Goal: Task Accomplishment & Management: Complete application form

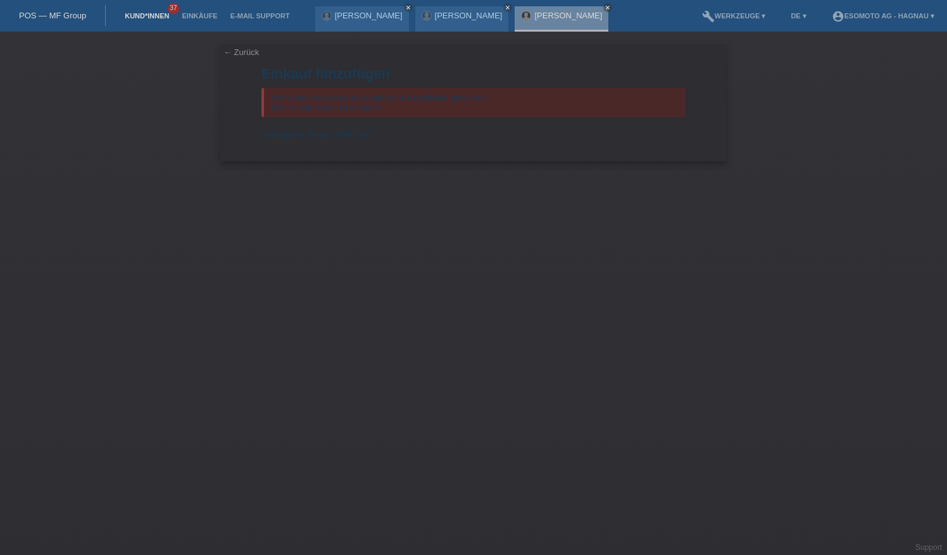
click at [136, 15] on link "Kund*innen" at bounding box center [146, 16] width 57 height 8
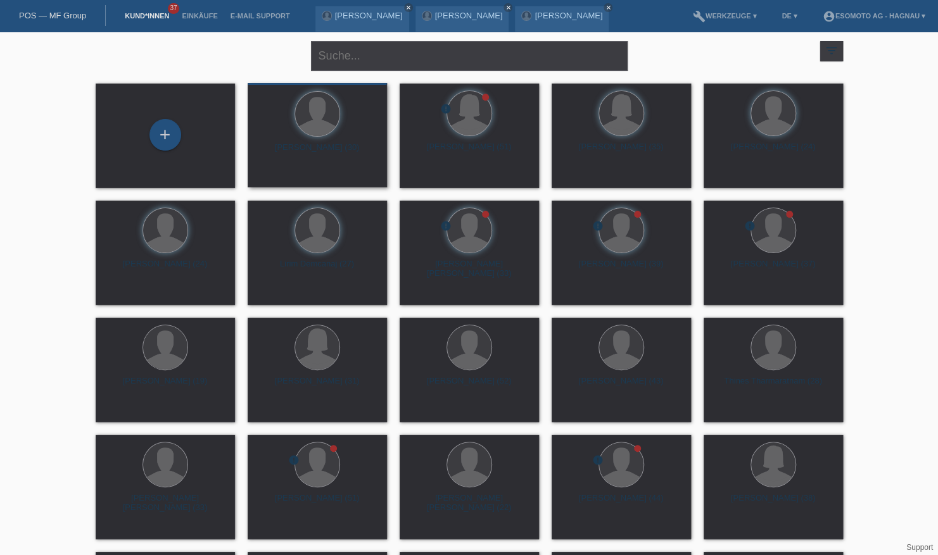
drag, startPoint x: 173, startPoint y: 141, endPoint x: 320, endPoint y: 182, distance: 153.2
click at [173, 141] on div "+" at bounding box center [165, 135] width 30 height 22
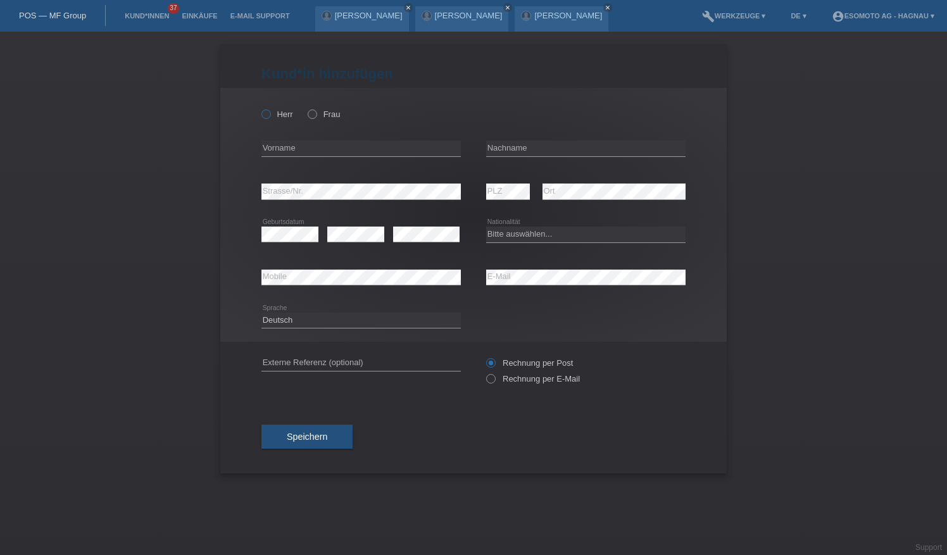
click at [260, 108] on icon at bounding box center [260, 108] width 0 height 0
click at [266, 115] on input "Herr" at bounding box center [266, 114] width 8 height 8
radio input "true"
type input "Llulleci"
type input "Alexander"
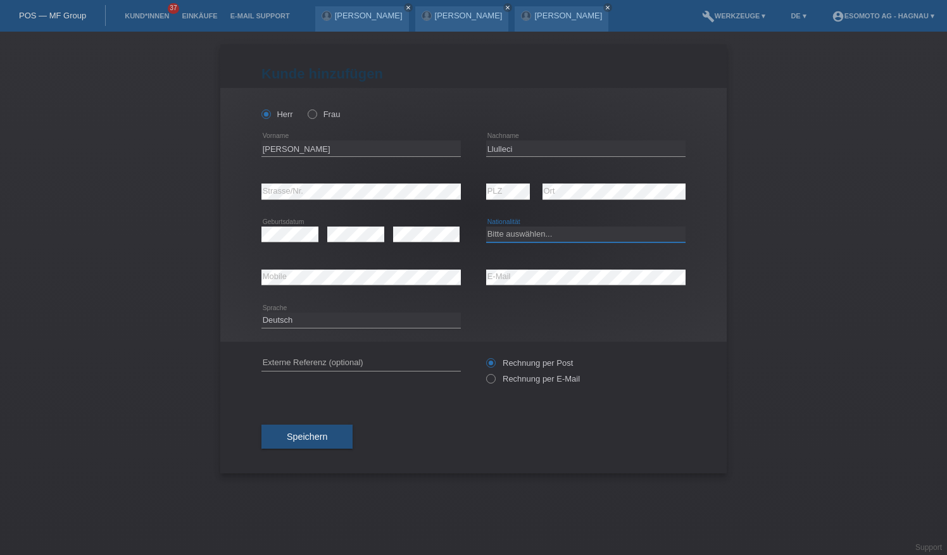
click at [605, 238] on select "Bitte auswählen... Schweiz Deutschland Liechtenstein Österreich ------------ Af…" at bounding box center [585, 234] width 199 height 15
select select "TH"
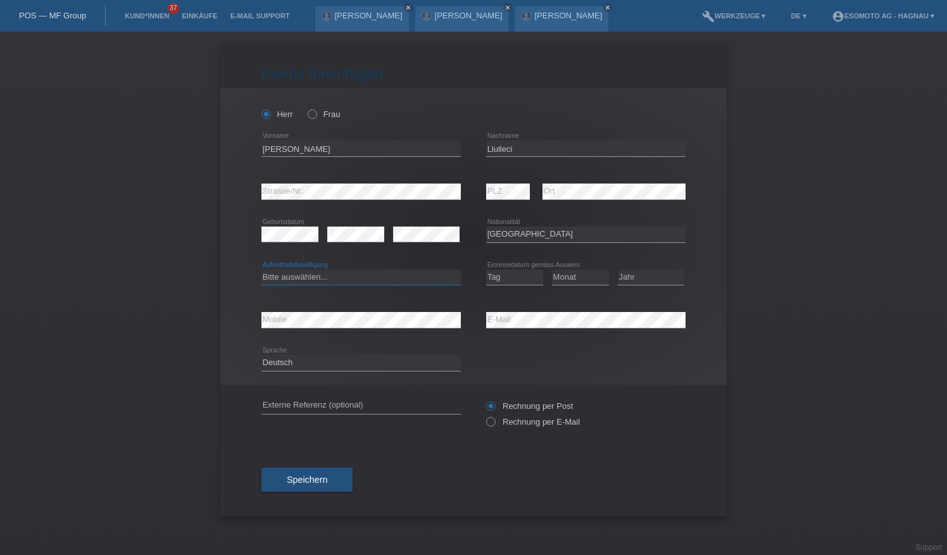
drag, startPoint x: 343, startPoint y: 276, endPoint x: 334, endPoint y: 295, distance: 21.0
click at [343, 276] on select "Bitte auswählen... C B B - Flüchtlingsstatus Andere" at bounding box center [361, 277] width 199 height 15
select select "C"
click at [262, 270] on select "Bitte auswählen... C B B - Flüchtlingsstatus Andere" at bounding box center [361, 277] width 199 height 15
click at [514, 281] on select "Tag 01 02 03 04 05 06 07 08 09 10 11" at bounding box center [514, 277] width 57 height 15
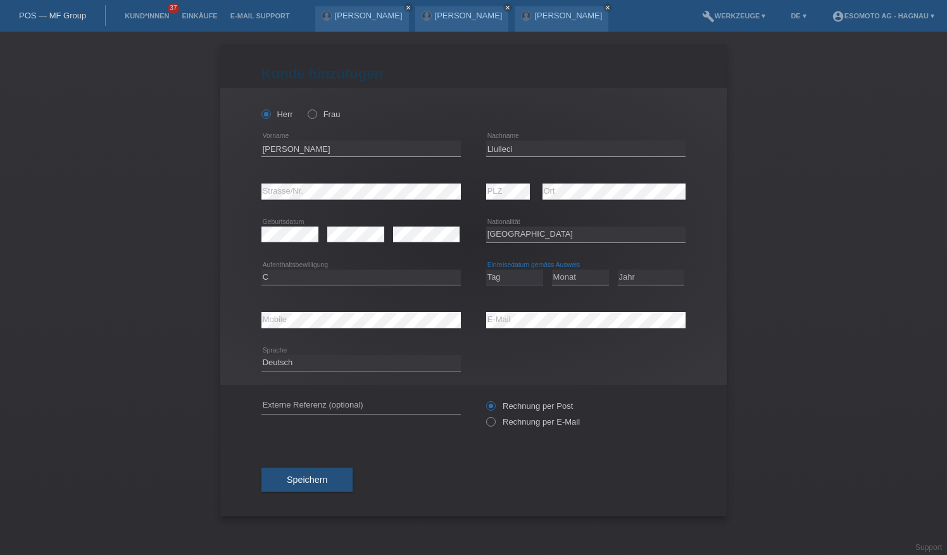
select select "02"
click at [486, 270] on select "Tag 01 02 03 04 05 06 07 08 09 10 11" at bounding box center [514, 277] width 57 height 15
drag, startPoint x: 581, startPoint y: 274, endPoint x: 600, endPoint y: 253, distance: 27.8
click at [581, 274] on select "Monat 01 02 03 04 05 06 07 08 09 10 11" at bounding box center [580, 277] width 57 height 15
select select "02"
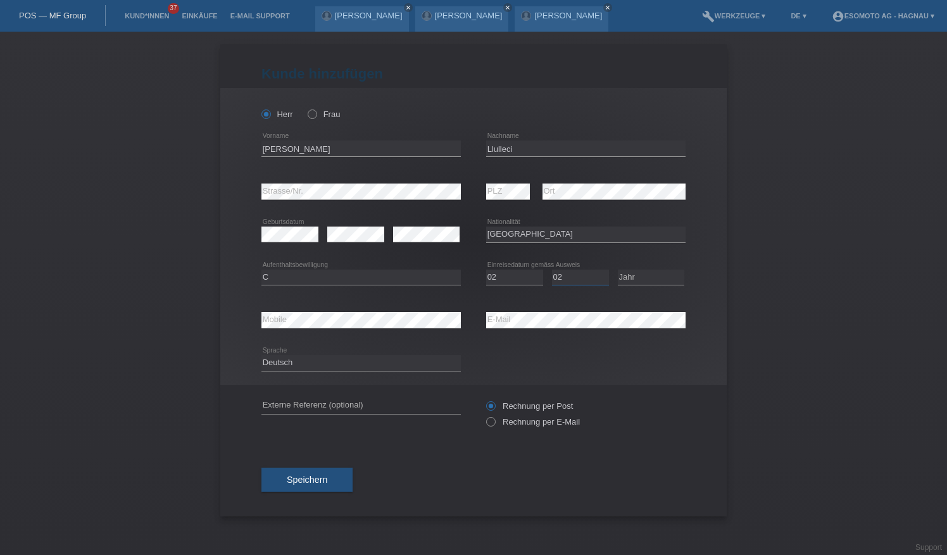
click at [552, 270] on select "Monat 01 02 03 04 05 06 07 08 09 10 11" at bounding box center [580, 277] width 57 height 15
click at [648, 275] on select "Jahr 2025 2024 2023 2022 2021 2020 2019 2018 2017 2016 2015 2014 2013 2012 2011…" at bounding box center [651, 277] width 66 height 15
select select "2005"
click at [618, 270] on select "Jahr 2025 2024 2023 2022 2021 2020 2019 2018 2017 2016 2015 2014 2013 2012 2011…" at bounding box center [651, 277] width 66 height 15
drag, startPoint x: 319, startPoint y: 480, endPoint x: 397, endPoint y: 463, distance: 79.8
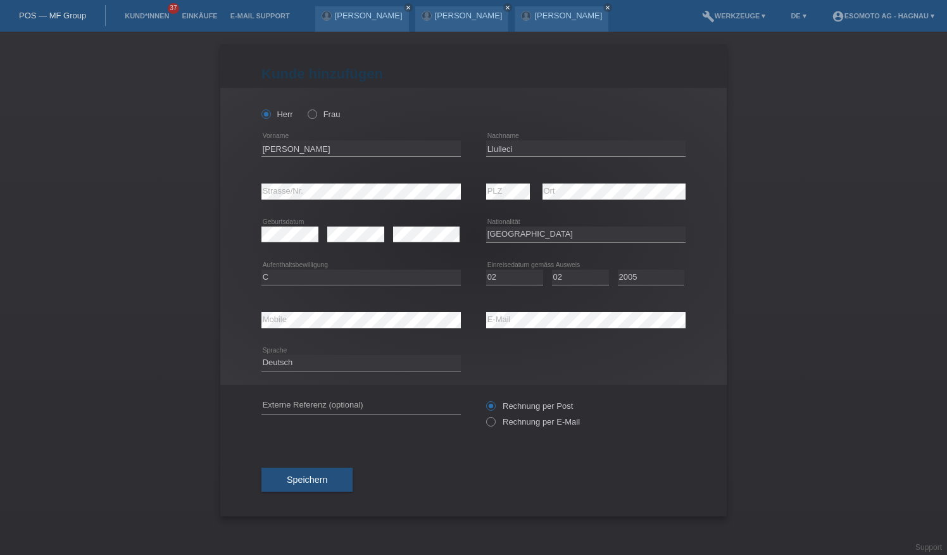
click at [319, 479] on span "Speichern" at bounding box center [307, 480] width 41 height 10
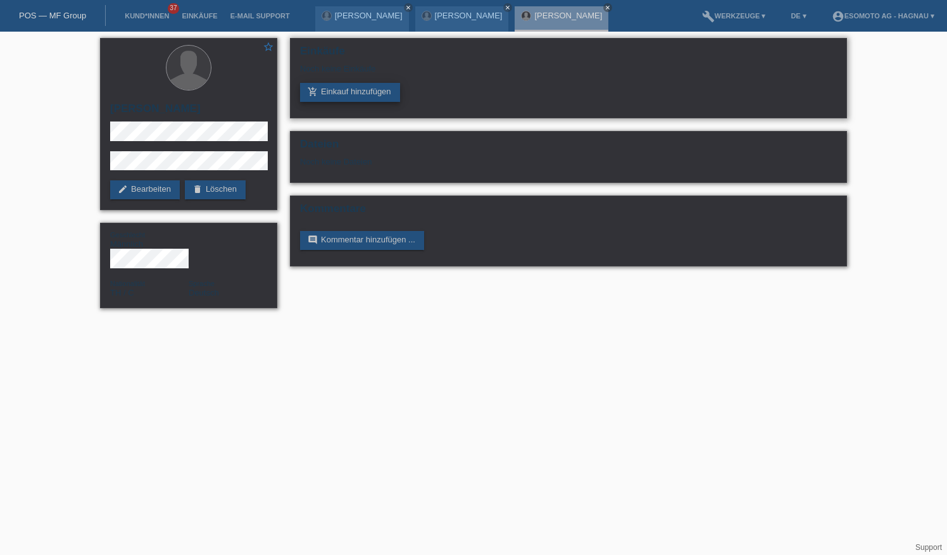
click at [371, 90] on link "add_shopping_cart Einkauf hinzufügen" at bounding box center [350, 92] width 100 height 19
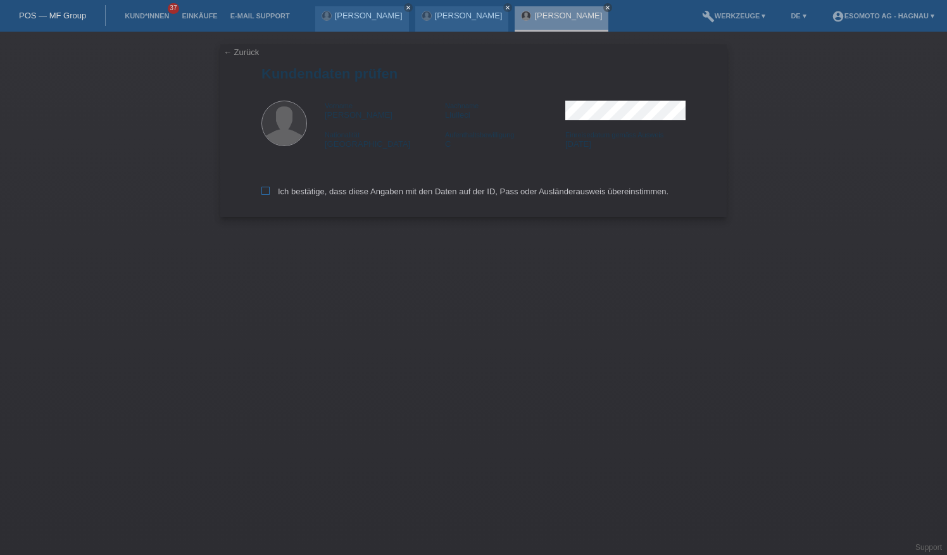
click at [265, 191] on icon at bounding box center [266, 191] width 8 height 8
click at [265, 191] on input "Ich bestätige, dass diese Angaben mit den Daten auf der ID, Pass oder Ausländer…" at bounding box center [266, 191] width 8 height 8
checkbox input "true"
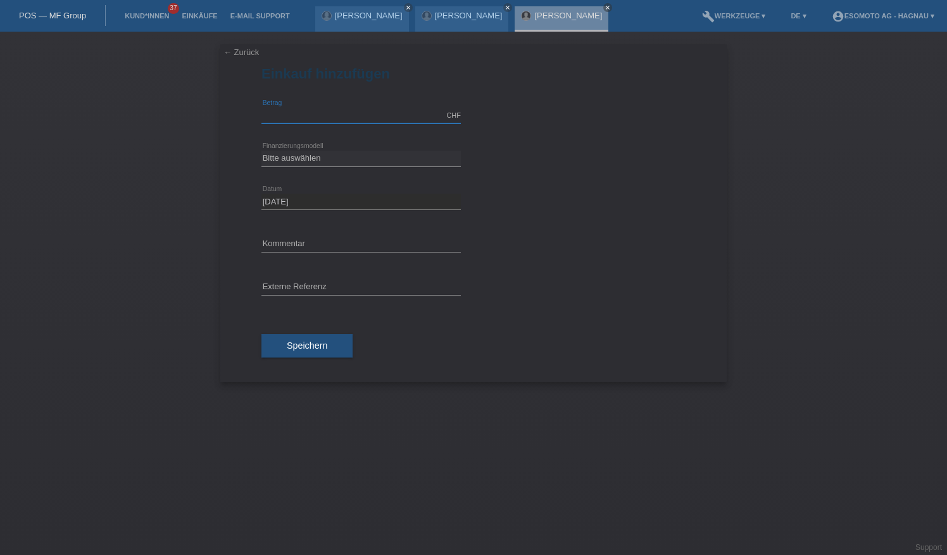
click at [314, 115] on input "text" at bounding box center [361, 116] width 199 height 16
type input "3"
type input "2500.00"
click at [338, 154] on select "Bitte auswählen Fixe Raten Kauf auf Rechnung mit Teilzahlungsoption" at bounding box center [361, 158] width 199 height 15
select select "69"
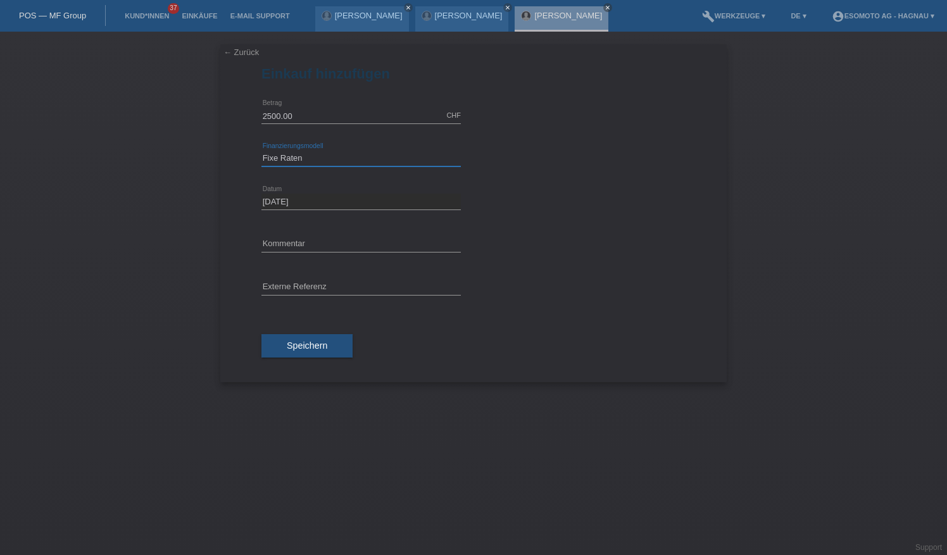
click at [262, 151] on select "Bitte auswählen Fixe Raten Kauf auf Rechnung mit Teilzahlungsoption" at bounding box center [361, 158] width 199 height 15
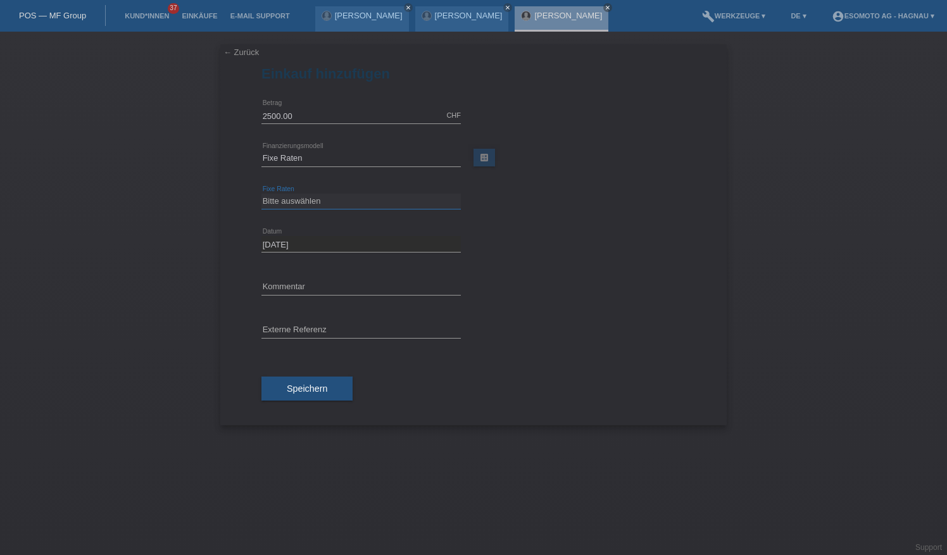
click at [334, 201] on select "Bitte auswählen 12 Raten 24 Raten 36 Raten 48 Raten" at bounding box center [361, 201] width 199 height 15
select select "139"
click at [262, 194] on select "Bitte auswählen 12 Raten 24 Raten 36 Raten 48 Raten" at bounding box center [361, 201] width 199 height 15
drag, startPoint x: 303, startPoint y: 388, endPoint x: 421, endPoint y: 381, distance: 118.0
click at [303, 388] on span "Speichern" at bounding box center [307, 389] width 41 height 10
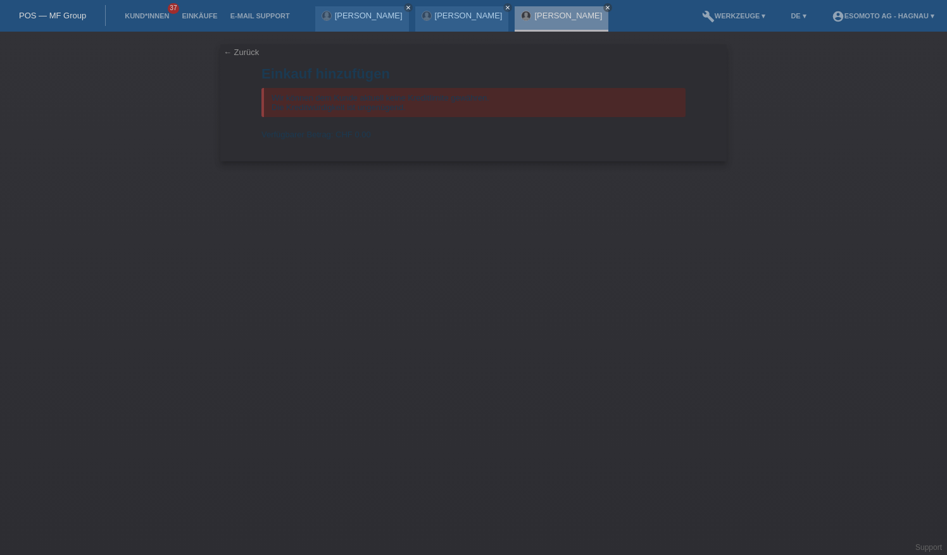
drag, startPoint x: 512, startPoint y: 272, endPoint x: 174, endPoint y: 8, distance: 429.2
click at [498, 246] on div "← Zurück Einkauf hinzufügen Wir können dem Kunde aktuell keine Kreditlimite gew…" at bounding box center [473, 294] width 947 height 524
click at [138, 20] on link "Kund*innen" at bounding box center [146, 16] width 57 height 8
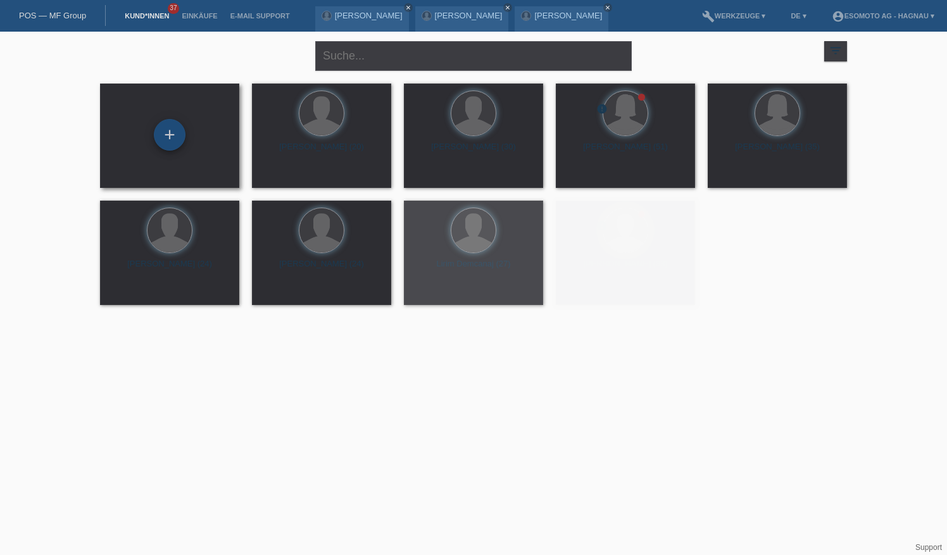
click at [176, 139] on div "+" at bounding box center [170, 135] width 30 height 22
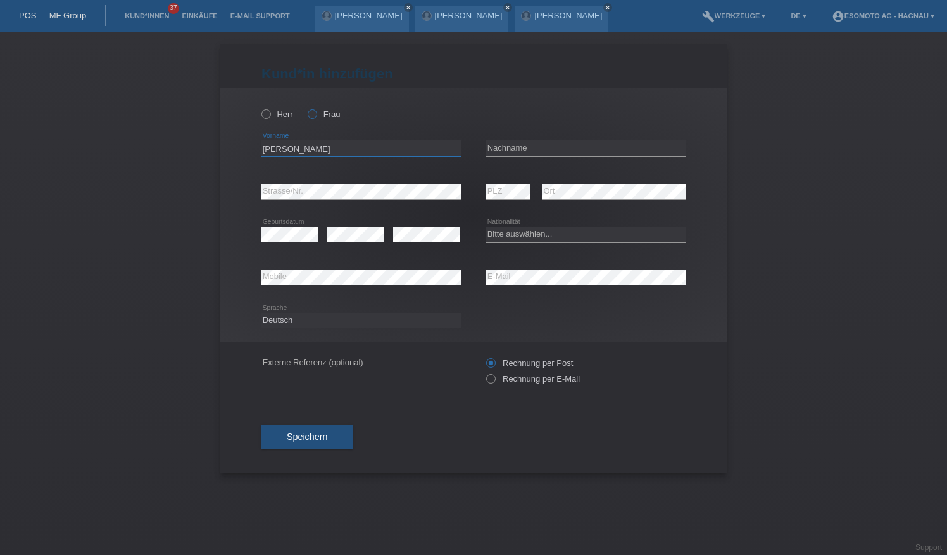
type input "[PERSON_NAME]"
click at [306, 108] on icon at bounding box center [306, 108] width 0 height 0
click at [315, 117] on input "Frau" at bounding box center [312, 114] width 8 height 8
radio input "true"
click at [323, 144] on input "[PERSON_NAME]" at bounding box center [361, 149] width 199 height 16
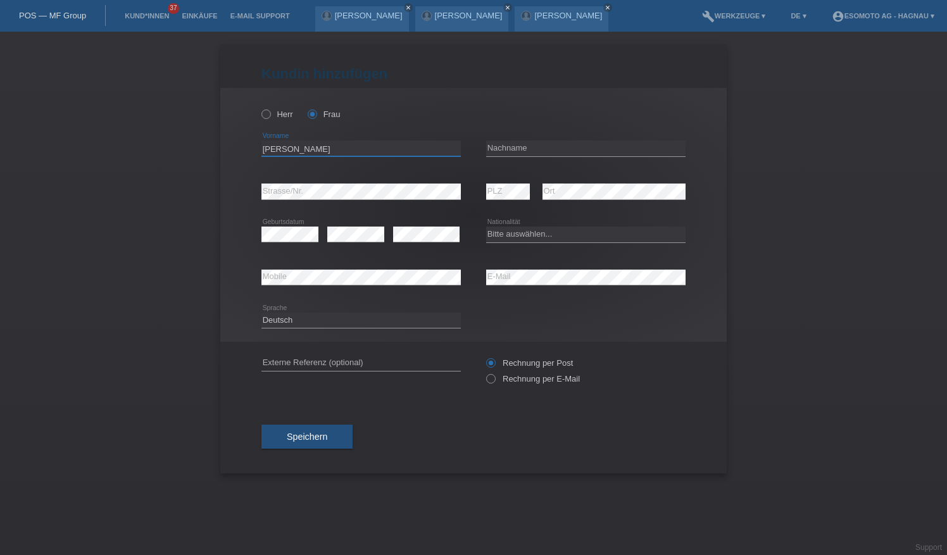
drag, startPoint x: 310, startPoint y: 147, endPoint x: 293, endPoint y: 149, distance: 17.3
click at [293, 149] on input "[PERSON_NAME]" at bounding box center [361, 149] width 199 height 16
type input "[PERSON_NAME]"
type input "Thais"
click at [541, 230] on select "Bitte auswählen... Schweiz Deutschland Liechtenstein Österreich ------------ Af…" at bounding box center [585, 234] width 199 height 15
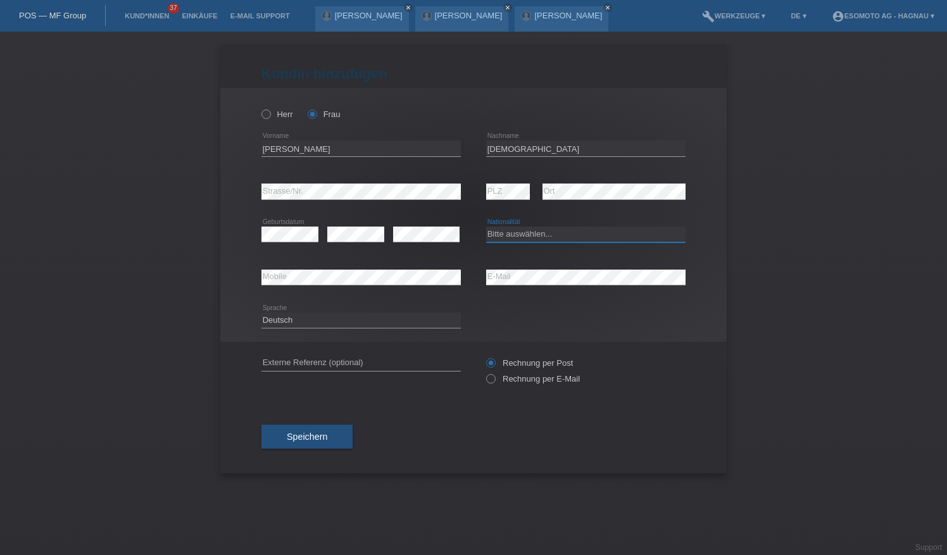
select select "CH"
click at [486, 227] on select "Bitte auswählen... Schweiz Deutschland Liechtenstein Österreich ------------ Af…" at bounding box center [585, 234] width 199 height 15
drag, startPoint x: 303, startPoint y: 436, endPoint x: 313, endPoint y: 432, distance: 10.8
click at [305, 434] on span "Speichern" at bounding box center [307, 437] width 41 height 10
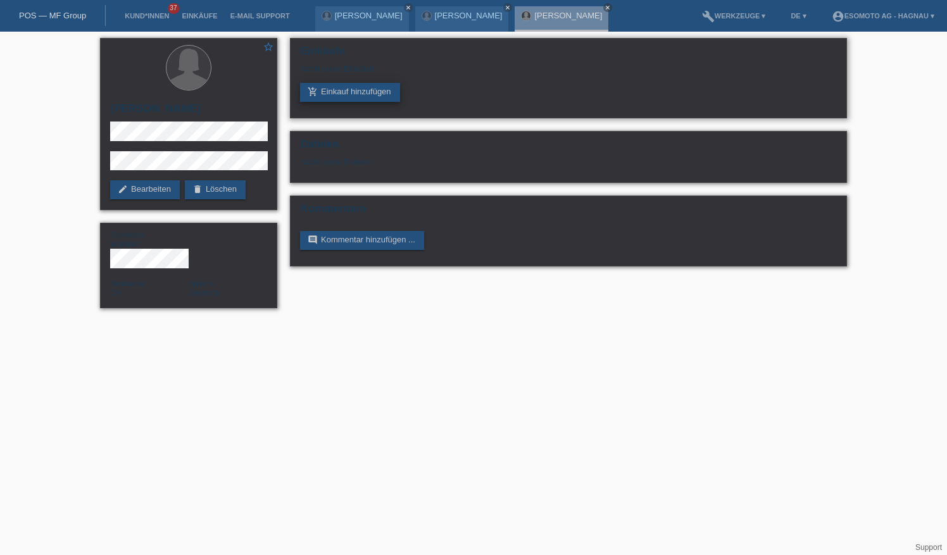
click at [365, 87] on link "add_shopping_cart Einkauf hinzufügen" at bounding box center [350, 92] width 100 height 19
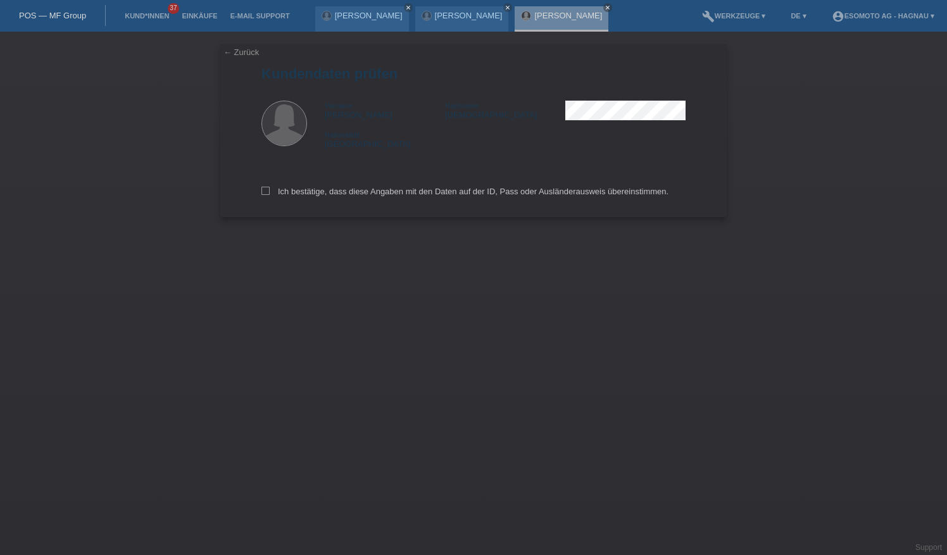
click at [261, 190] on div "← Zurück Kundendaten prüfen Vorname [PERSON_NAME] Nachname Thais Nationalität […" at bounding box center [473, 130] width 507 height 173
click at [266, 193] on icon at bounding box center [266, 191] width 8 height 8
click at [266, 193] on input "Ich bestätige, dass diese Angaben mit den Daten auf der ID, Pass oder Ausländer…" at bounding box center [266, 191] width 8 height 8
checkbox input "true"
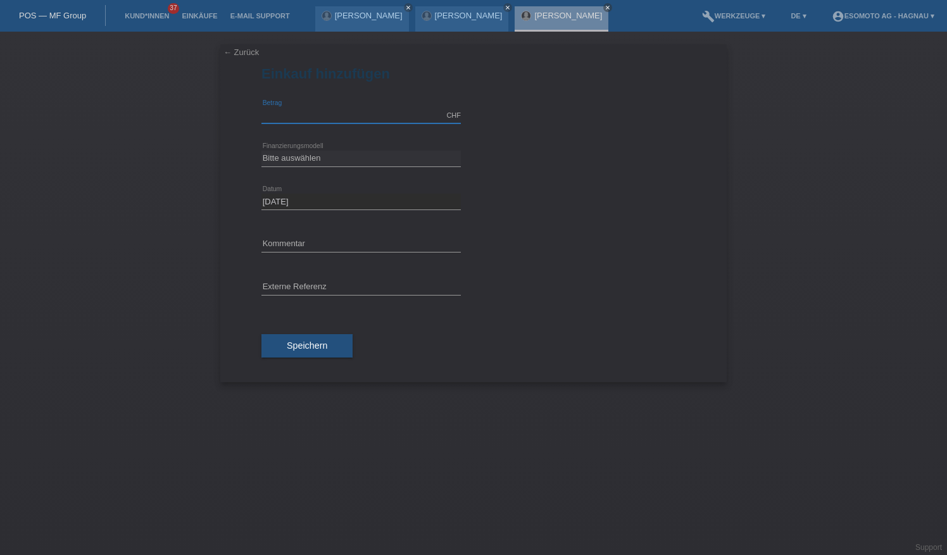
click at [338, 111] on input "text" at bounding box center [361, 116] width 199 height 16
type input "2500.00"
click at [371, 155] on select "Bitte auswählen Fixe Raten Kauf auf Rechnung mit Teilzahlungsoption" at bounding box center [361, 158] width 199 height 15
select select "69"
click at [262, 151] on select "Bitte auswählen Fixe Raten Kauf auf Rechnung mit Teilzahlungsoption" at bounding box center [361, 158] width 199 height 15
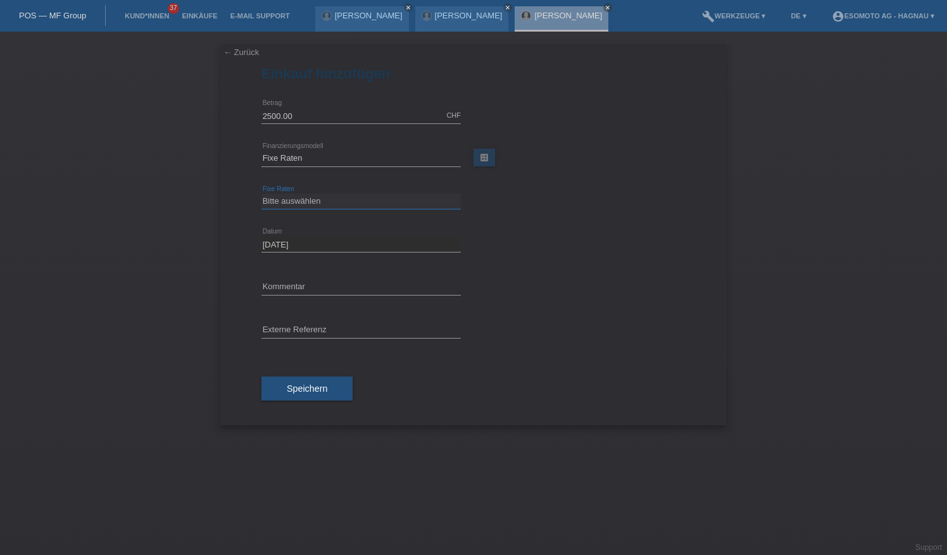
click at [329, 204] on select "Bitte auswählen 12 Raten 24 Raten 36 Raten 48 Raten" at bounding box center [361, 201] width 199 height 15
select select "139"
click at [262, 194] on select "Bitte auswählen 12 Raten 24 Raten 36 Raten 48 Raten" at bounding box center [361, 201] width 199 height 15
drag, startPoint x: 300, startPoint y: 396, endPoint x: 323, endPoint y: 394, distance: 22.9
click at [300, 396] on button "Speichern" at bounding box center [307, 389] width 91 height 24
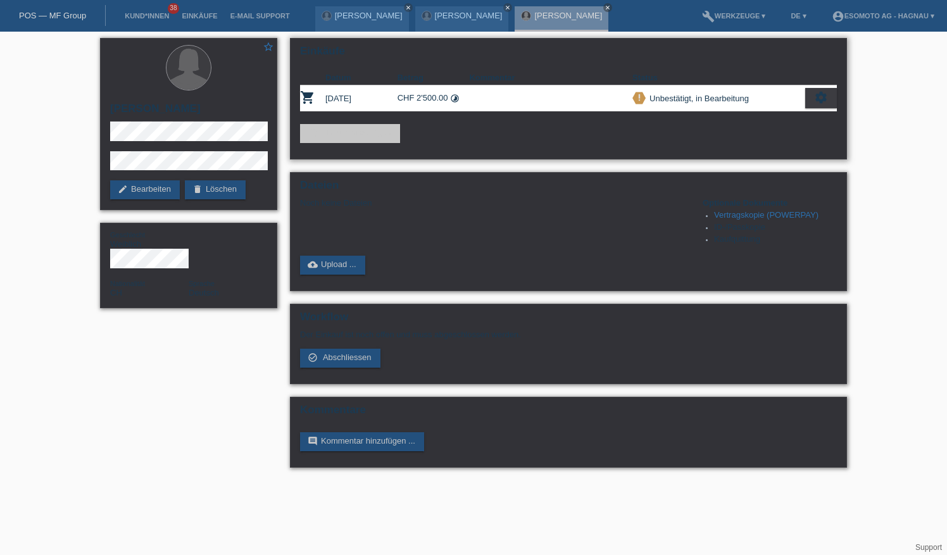
drag, startPoint x: 566, startPoint y: 136, endPoint x: 552, endPoint y: 133, distance: 14.9
click at [566, 136] on div "add_shopping_cart Einkauf hinzufügen" at bounding box center [568, 133] width 537 height 19
drag, startPoint x: 821, startPoint y: 94, endPoint x: 761, endPoint y: 117, distance: 64.6
click at [821, 94] on icon "settings" at bounding box center [821, 98] width 14 height 14
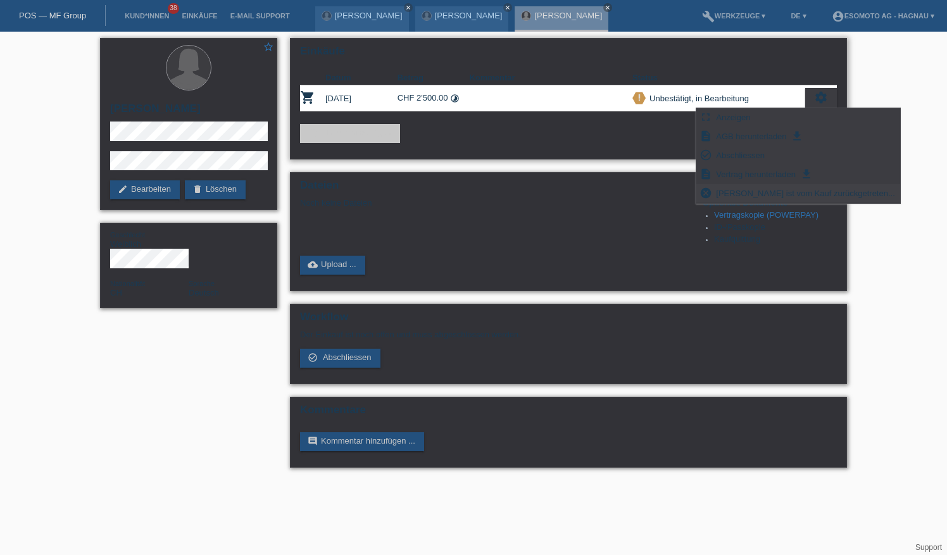
click at [757, 193] on span "Kundin ist vom Kauf zurückgetreten..." at bounding box center [805, 193] width 183 height 15
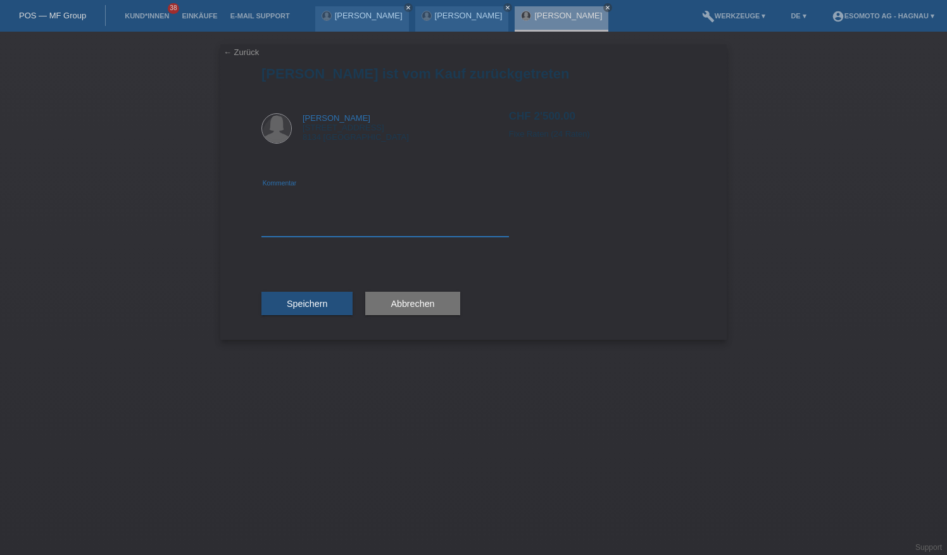
click at [307, 207] on textarea at bounding box center [386, 212] width 248 height 49
type textarea "Storno."
click at [328, 307] on button "Speichern" at bounding box center [307, 304] width 91 height 24
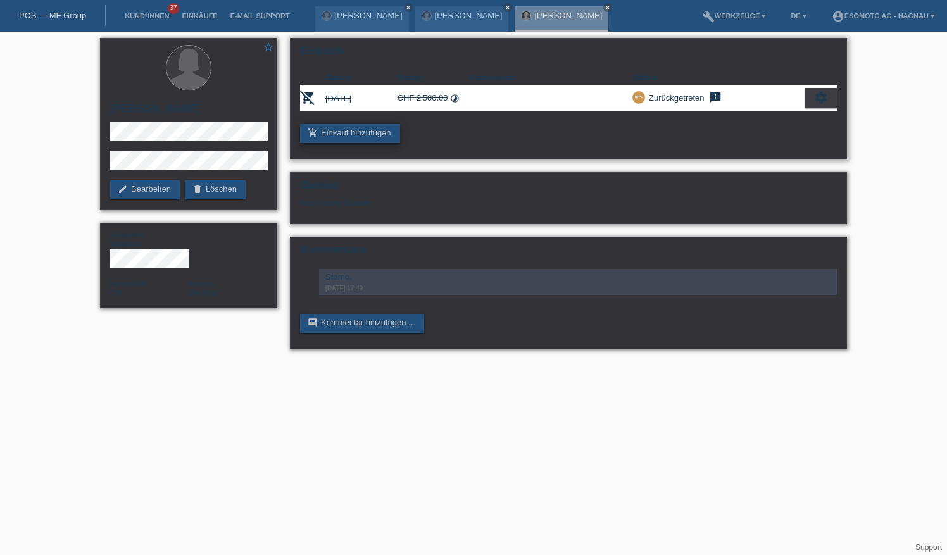
click at [384, 134] on link "add_shopping_cart Einkauf hinzufügen" at bounding box center [350, 133] width 100 height 19
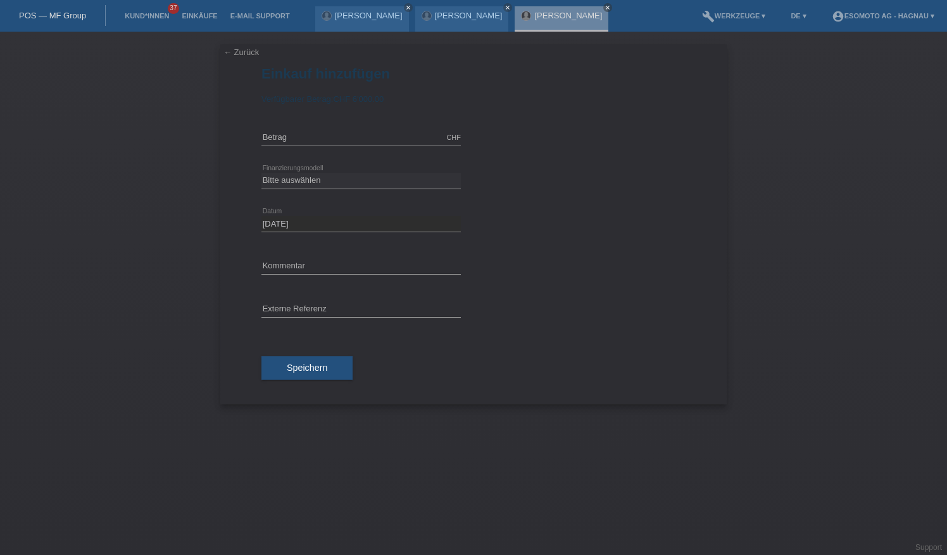
click at [835, 167] on div "← Zurück Einkauf hinzufügen Verfügbarer Betrag: CHF 6'000.00" at bounding box center [473, 294] width 947 height 524
click at [239, 53] on link "← Zurück" at bounding box center [241, 51] width 35 height 9
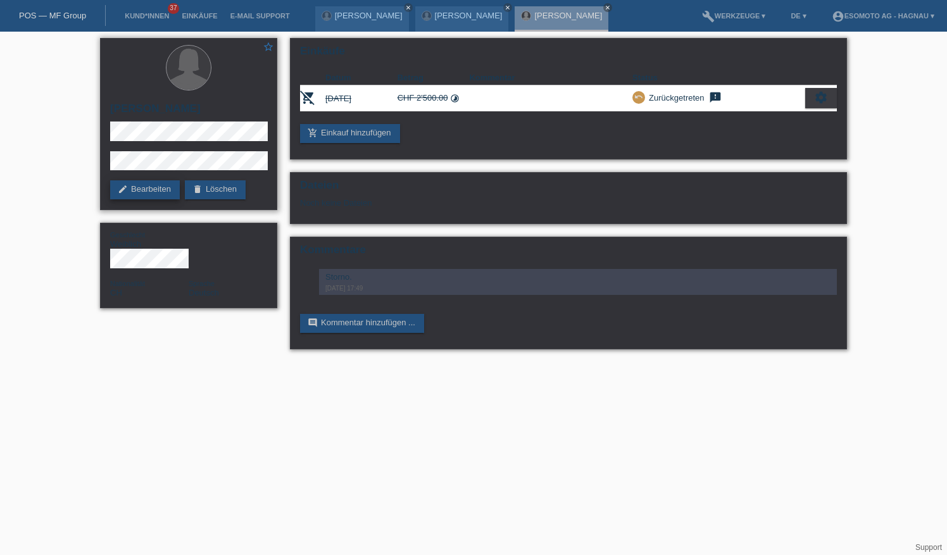
click at [149, 192] on link "edit Bearbeiten" at bounding box center [145, 189] width 70 height 19
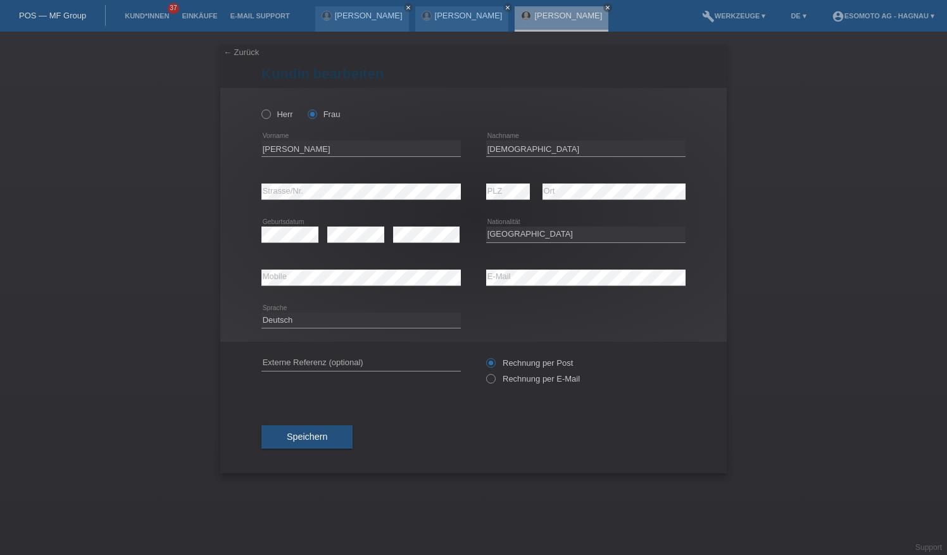
select select "CH"
click at [144, 16] on link "Kund*innen" at bounding box center [146, 16] width 57 height 8
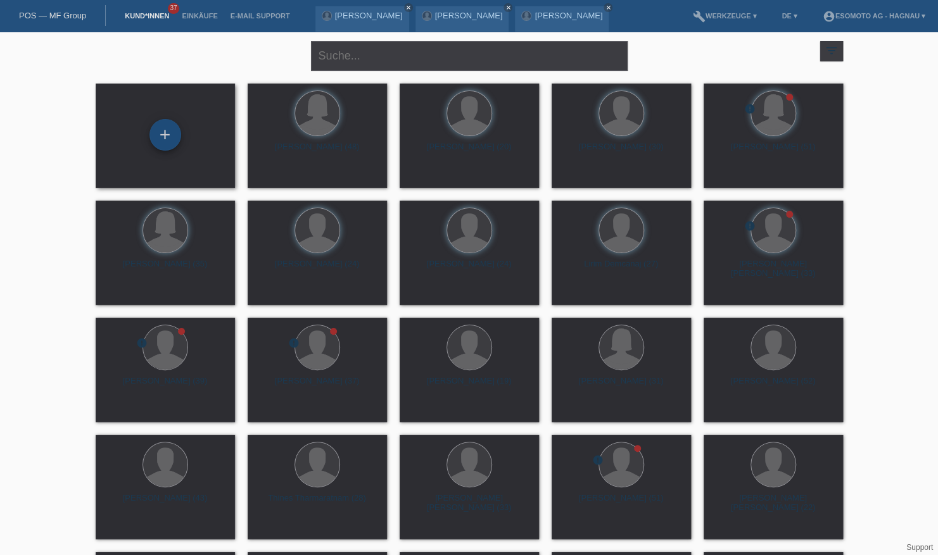
click at [165, 140] on div "+" at bounding box center [165, 135] width 30 height 22
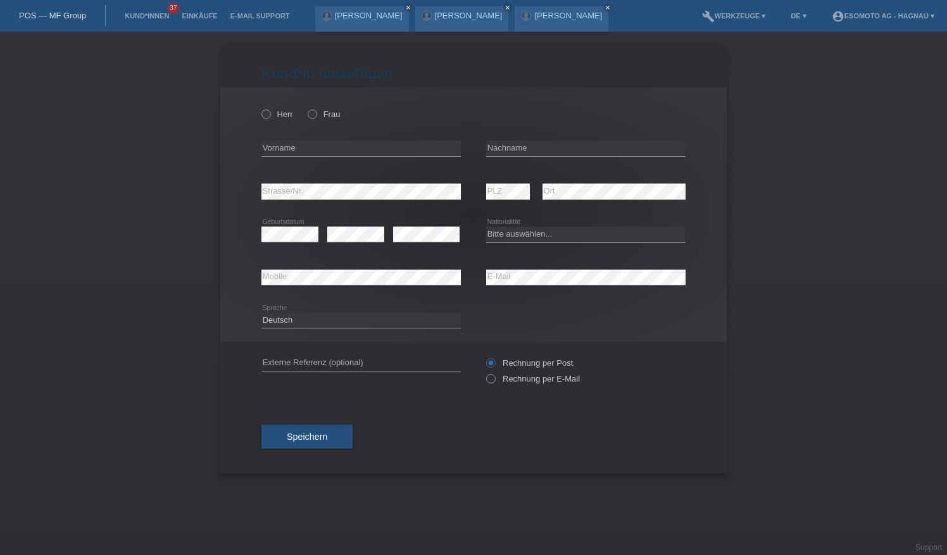
drag, startPoint x: 269, startPoint y: 122, endPoint x: 291, endPoint y: 120, distance: 21.6
click at [269, 122] on div "Herr Frau" at bounding box center [361, 114] width 199 height 26
drag, startPoint x: 270, startPoint y: 116, endPoint x: 300, endPoint y: 136, distance: 36.5
click at [260, 108] on icon at bounding box center [260, 108] width 0 height 0
click at [270, 116] on input "Herr" at bounding box center [266, 114] width 8 height 8
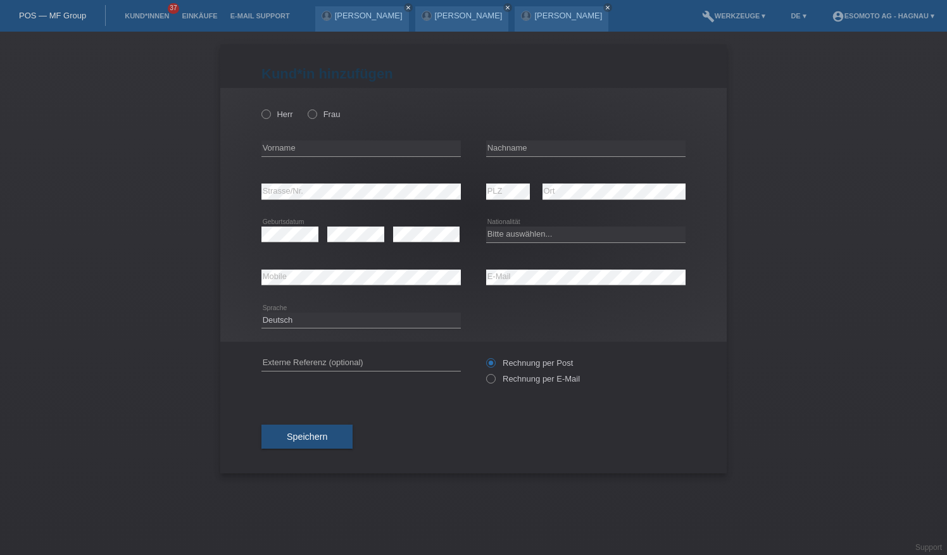
radio input "true"
click at [312, 144] on input "text" at bounding box center [361, 149] width 199 height 16
type input "[PERSON_NAME]"
drag, startPoint x: 532, startPoint y: 231, endPoint x: 540, endPoint y: 231, distance: 8.2
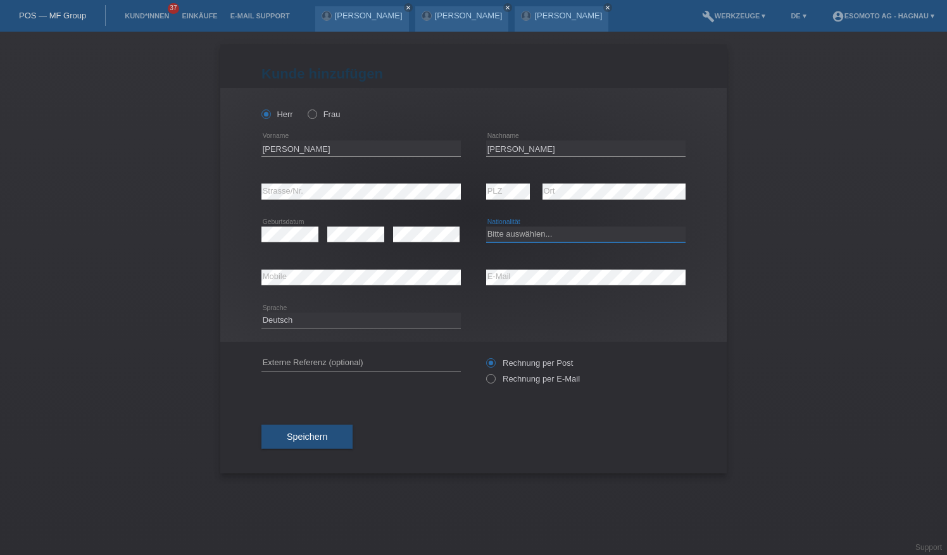
click at [532, 231] on select "Bitte auswählen... Schweiz Deutschland Liechtenstein Österreich ------------ Af…" at bounding box center [585, 234] width 199 height 15
select select "ES"
click at [486, 227] on select "Bitte auswählen... Schweiz Deutschland Liechtenstein Österreich ------------ Af…" at bounding box center [585, 234] width 199 height 15
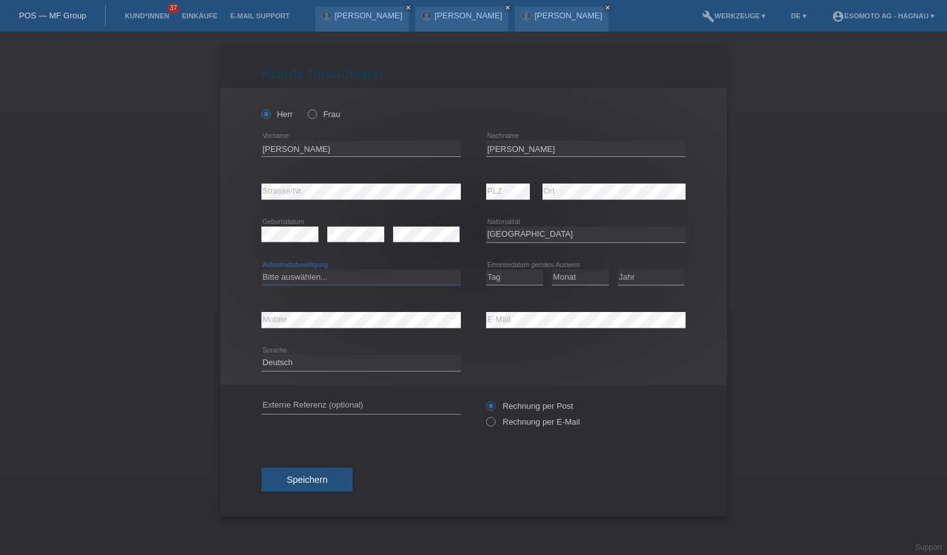
drag, startPoint x: 334, startPoint y: 276, endPoint x: 322, endPoint y: 286, distance: 15.7
click at [334, 276] on select "Bitte auswählen... C B B - Flüchtlingsstatus Andere" at bounding box center [361, 277] width 199 height 15
select select "B"
click at [262, 270] on select "Bitte auswählen... C B B - Flüchtlingsstatus Andere" at bounding box center [361, 277] width 199 height 15
click at [514, 275] on select "Tag 01 02 03 04 05 06 07 08 09 10 11" at bounding box center [514, 277] width 57 height 15
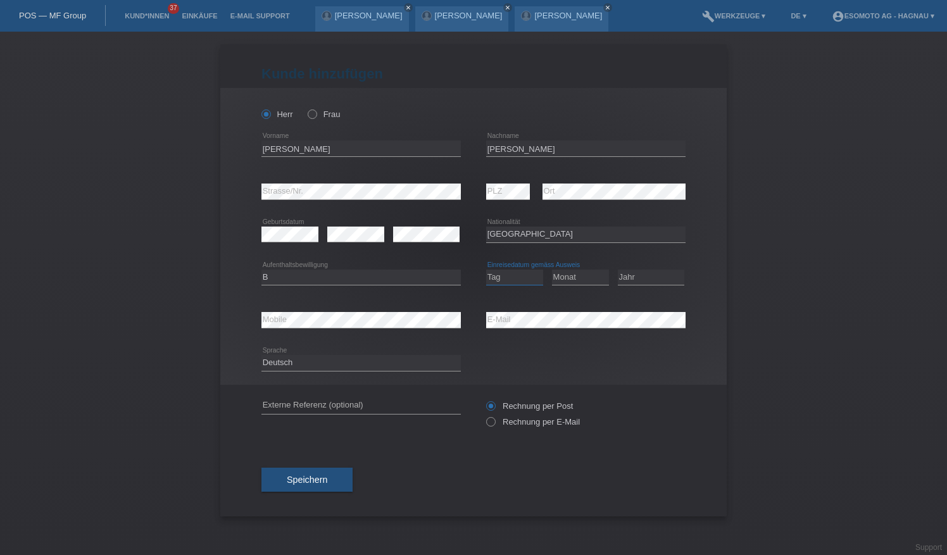
select select "04"
click at [486, 270] on select "Tag 01 02 03 04 05 06 07 08 09 10 11" at bounding box center [514, 277] width 57 height 15
drag, startPoint x: 589, startPoint y: 275, endPoint x: 589, endPoint y: 255, distance: 20.3
click at [589, 275] on select "Monat 01 02 03 04 05 06 07 08 09 10 11" at bounding box center [580, 277] width 57 height 15
select select "07"
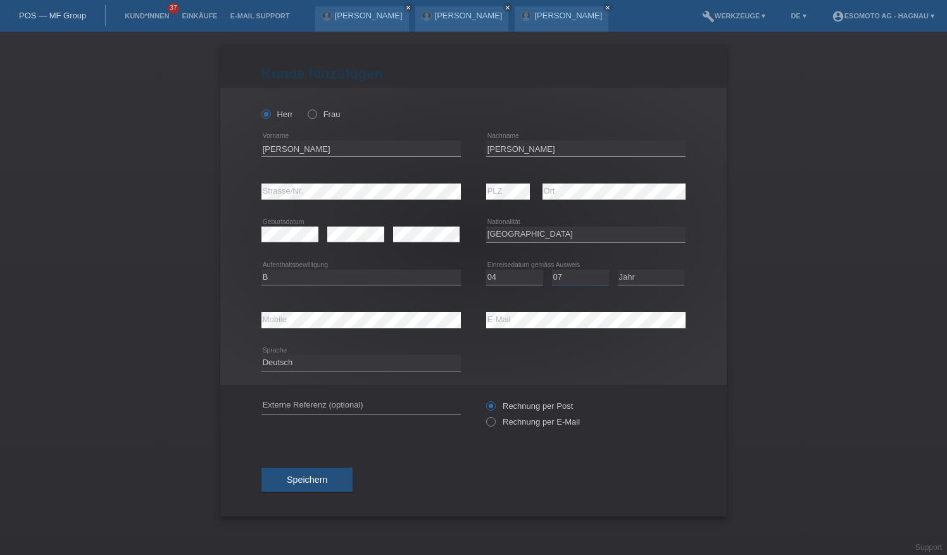
click at [552, 270] on select "Monat 01 02 03 04 05 06 07 08 09 10 11" at bounding box center [580, 277] width 57 height 15
click at [636, 280] on select "Jahr 2025 2024 2023 2022 2021 2020 2019 2018 2017 2016 2015 2014 2013 2012 2011…" at bounding box center [651, 277] width 66 height 15
click at [618, 270] on select "Jahr 2025 2024 2023 2022 2021 2020 2019 2018 2017 2016 2015 2014 2013 2012 2011…" at bounding box center [651, 277] width 66 height 15
click at [651, 274] on select "Jahr 2025 2024 2023 2022 2021 2020 2019 2018 2017 2016 2015 2014 2013 2012 2011…" at bounding box center [651, 277] width 66 height 15
select select "2019"
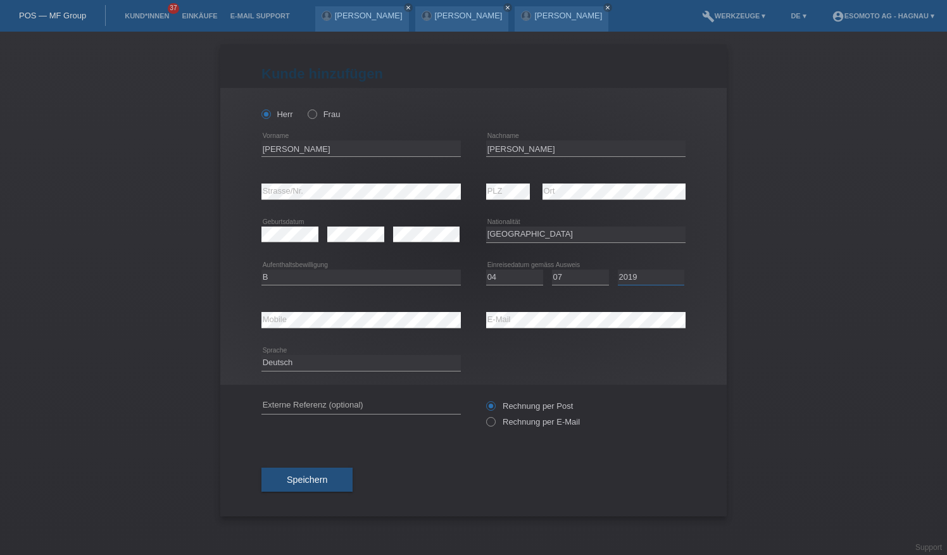
click at [618, 270] on select "Jahr 2025 2024 2023 2022 2021 2020 2019 2018 2017 2016 2015 2014 2013 2012 2011…" at bounding box center [651, 277] width 66 height 15
click at [312, 477] on span "Speichern" at bounding box center [307, 480] width 41 height 10
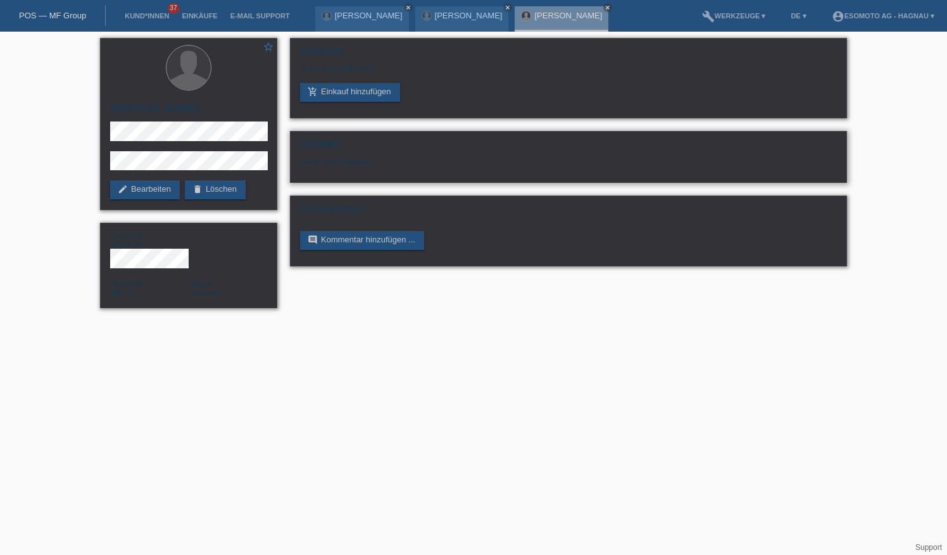
drag, startPoint x: 362, startPoint y: 151, endPoint x: 360, endPoint y: 132, distance: 18.5
click at [360, 132] on div "Dateien Noch keine Dateien" at bounding box center [568, 157] width 557 height 52
drag, startPoint x: 360, startPoint y: 132, endPoint x: 338, endPoint y: 93, distance: 45.4
click at [338, 93] on link "add_shopping_cart Einkauf hinzufügen" at bounding box center [350, 92] width 100 height 19
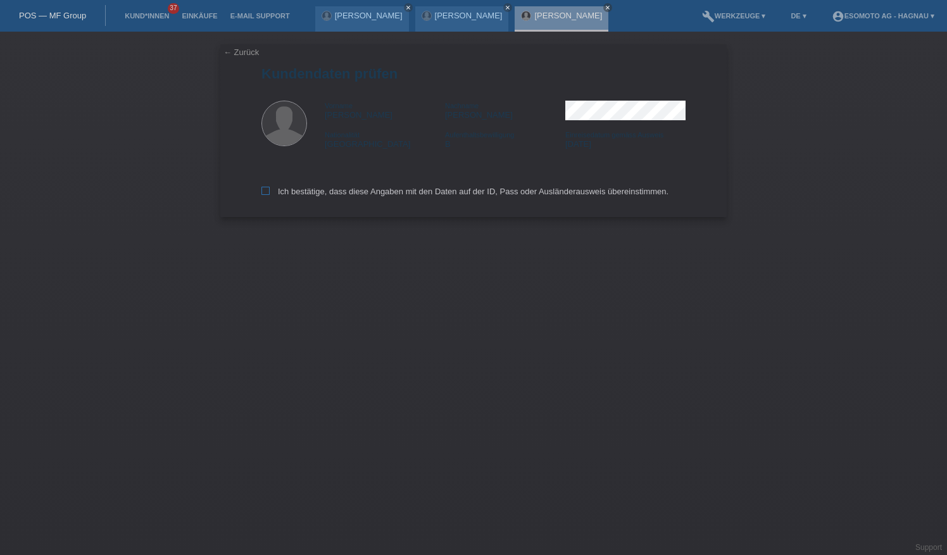
click at [263, 190] on icon at bounding box center [266, 191] width 8 height 8
click at [263, 190] on input "Ich bestätige, dass diese Angaben mit den Daten auf der ID, Pass oder Ausländer…" at bounding box center [266, 191] width 8 height 8
checkbox input "true"
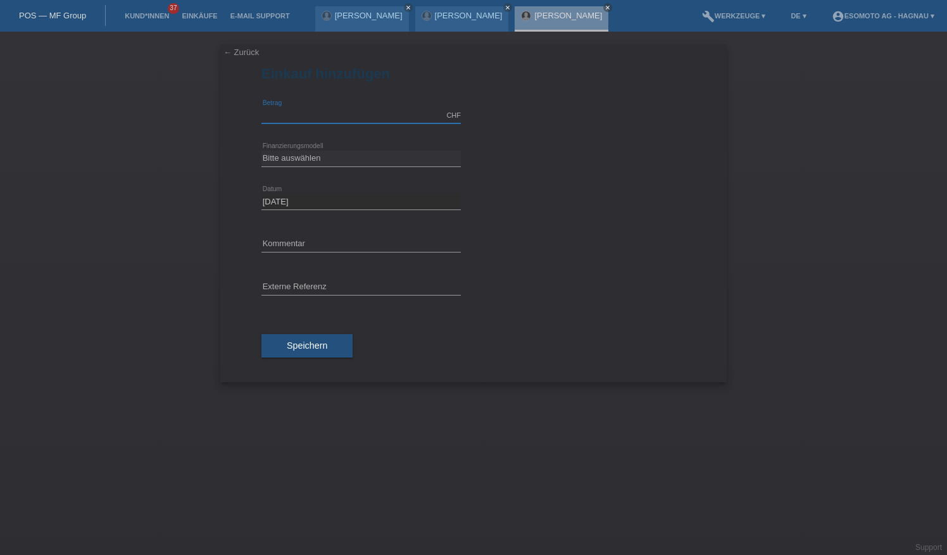
click at [342, 119] on input "text" at bounding box center [361, 116] width 199 height 16
type input "2640.00"
click at [320, 153] on select "Bitte auswählen Fixe Raten Kauf auf Rechnung mit Teilzahlungsoption" at bounding box center [361, 158] width 199 height 15
select select "69"
click at [262, 151] on select "Bitte auswählen Fixe Raten Kauf auf Rechnung mit Teilzahlungsoption" at bounding box center [361, 158] width 199 height 15
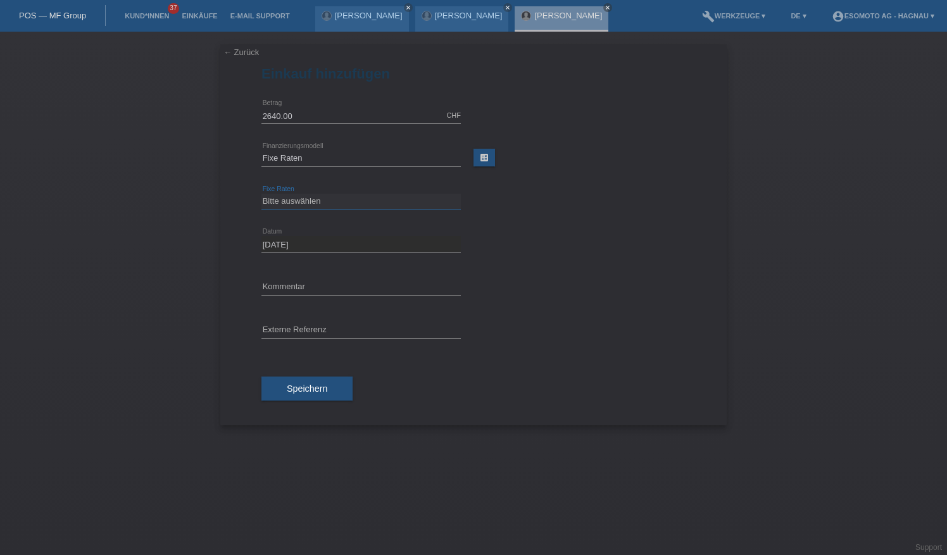
click at [315, 201] on select "Bitte auswählen 12 Raten 24 Raten 36 Raten 48 Raten" at bounding box center [361, 201] width 199 height 15
select select "139"
click at [262, 194] on select "Bitte auswählen 12 Raten 24 Raten 36 Raten 48 Raten" at bounding box center [361, 201] width 199 height 15
click at [316, 381] on button "Speichern" at bounding box center [307, 389] width 91 height 24
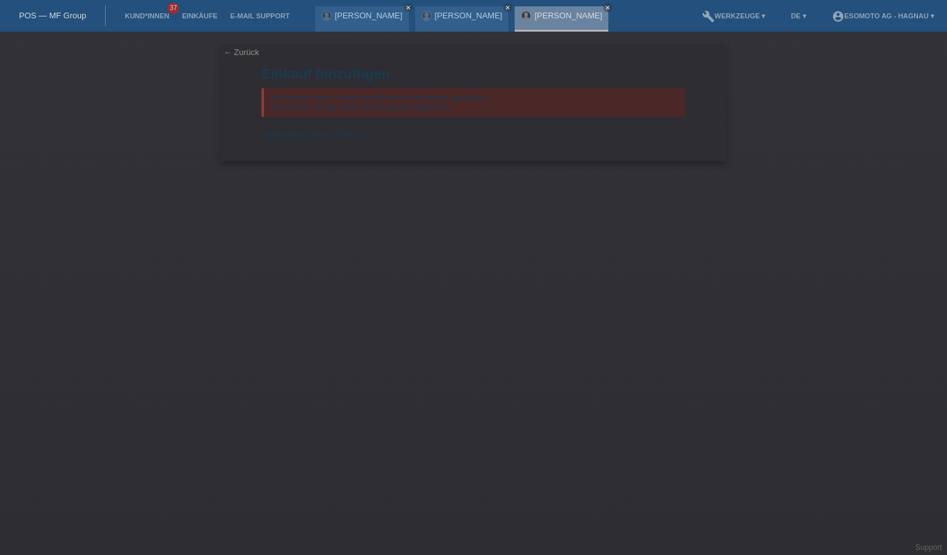
click at [235, 49] on link "← Zurück" at bounding box center [241, 51] width 35 height 9
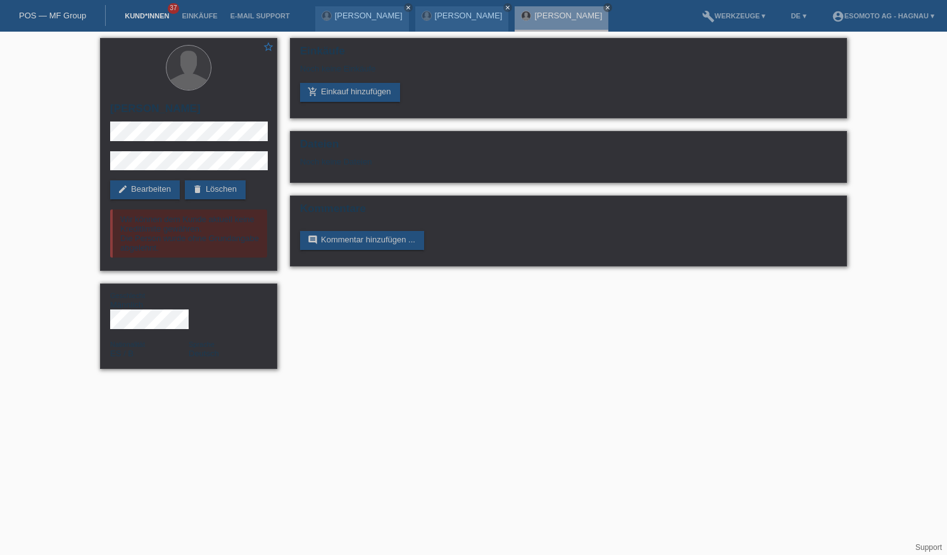
click at [155, 13] on link "Kund*innen" at bounding box center [146, 16] width 57 height 8
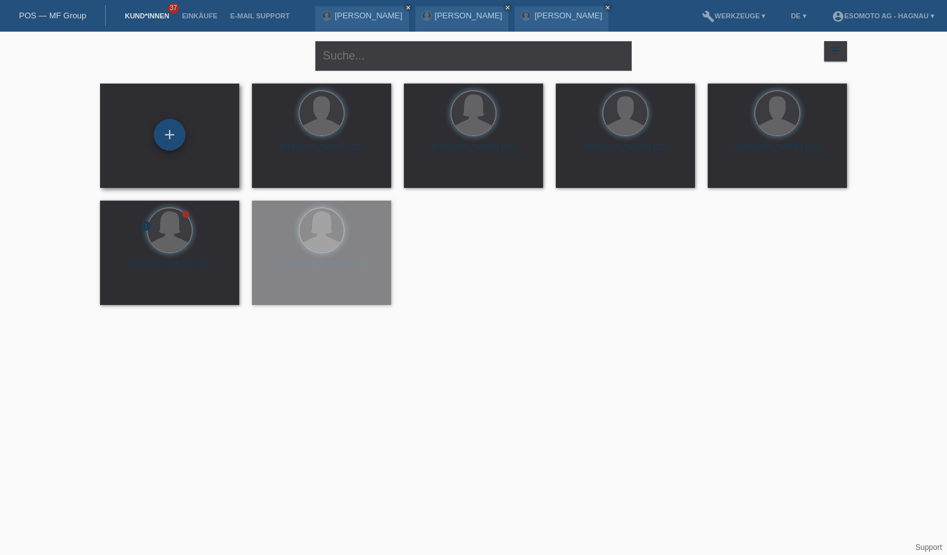
click at [182, 130] on div "+" at bounding box center [170, 135] width 32 height 32
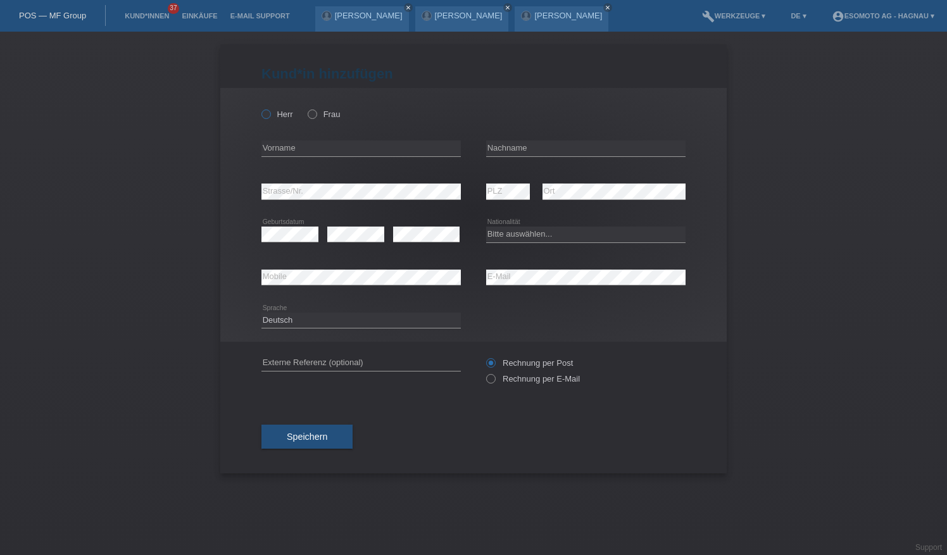
click at [272, 114] on label "Herr" at bounding box center [278, 114] width 32 height 9
click at [270, 114] on input "Herr" at bounding box center [266, 114] width 8 height 8
radio input "true"
click at [301, 145] on input "text" at bounding box center [361, 149] width 199 height 16
click at [508, 236] on select "Bitte auswählen... [GEOGRAPHIC_DATA] [GEOGRAPHIC_DATA] [GEOGRAPHIC_DATA] [GEOGR…" at bounding box center [585, 234] width 199 height 15
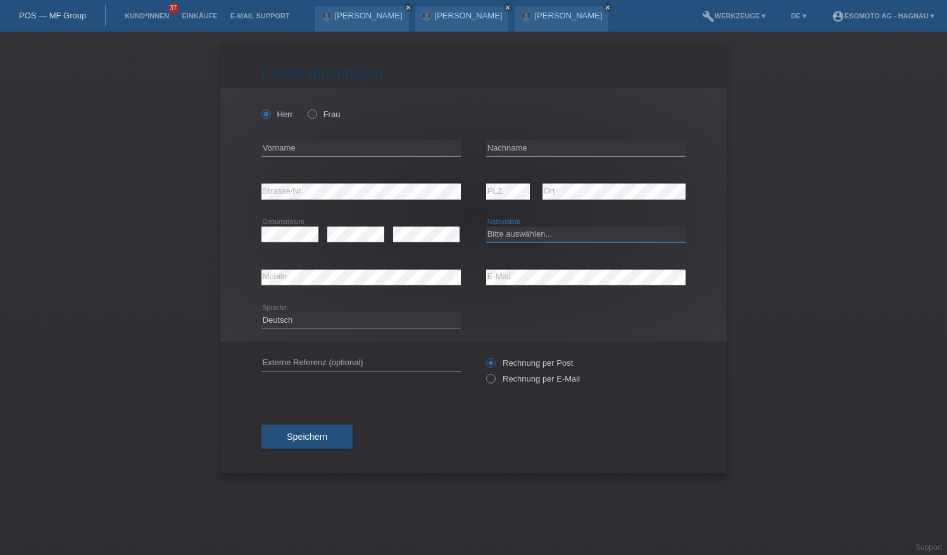
select select "CH"
click at [486, 227] on select "Bitte auswählen... [GEOGRAPHIC_DATA] [GEOGRAPHIC_DATA] [GEOGRAPHIC_DATA] [GEOGR…" at bounding box center [585, 234] width 199 height 15
click at [324, 149] on input "text" at bounding box center [361, 149] width 199 height 16
type input "V"
type input "[PERSON_NAME]"
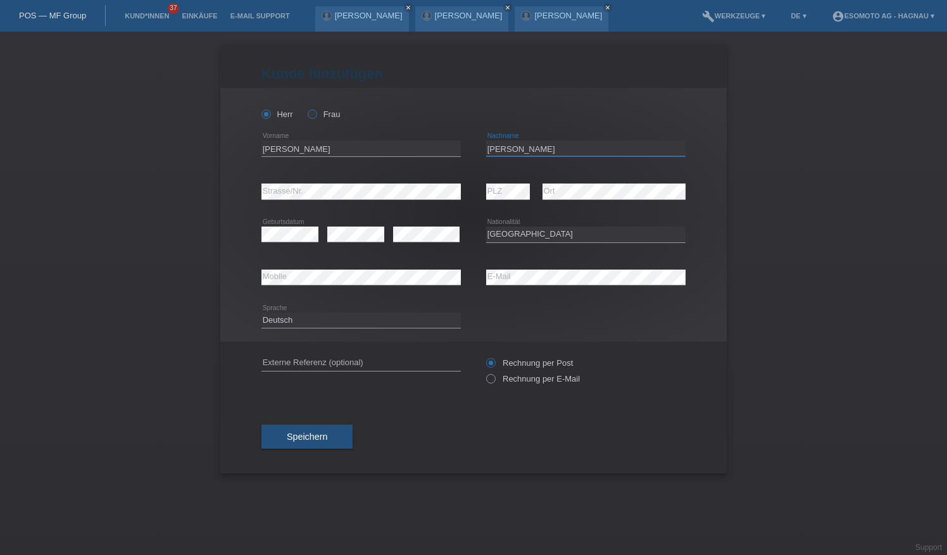
type input "[PERSON_NAME]"
click at [306, 108] on icon at bounding box center [306, 108] width 0 height 0
click at [313, 115] on input "Frau" at bounding box center [312, 114] width 8 height 8
radio input "true"
click at [557, 301] on div "Deutsch Français Italiano English error Sprache" at bounding box center [474, 321] width 424 height 43
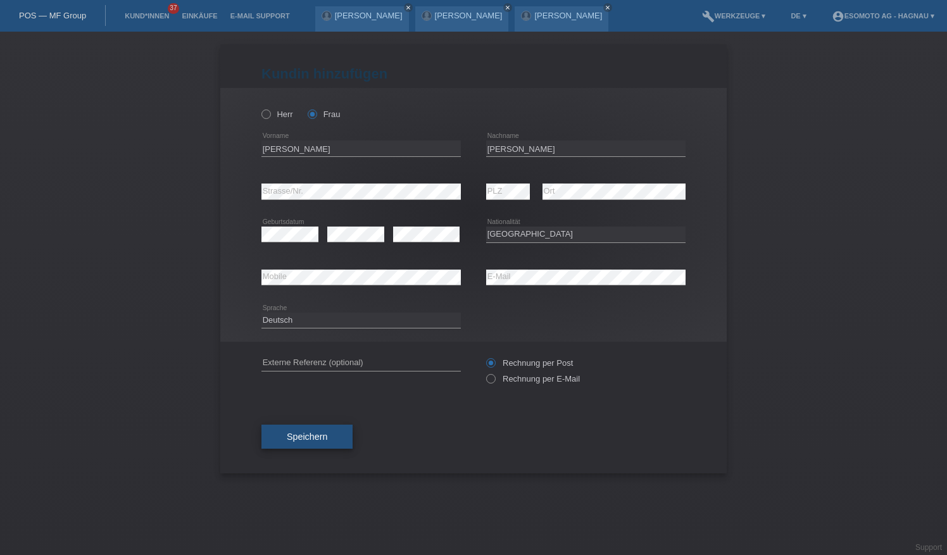
click at [334, 433] on button "Speichern" at bounding box center [307, 437] width 91 height 24
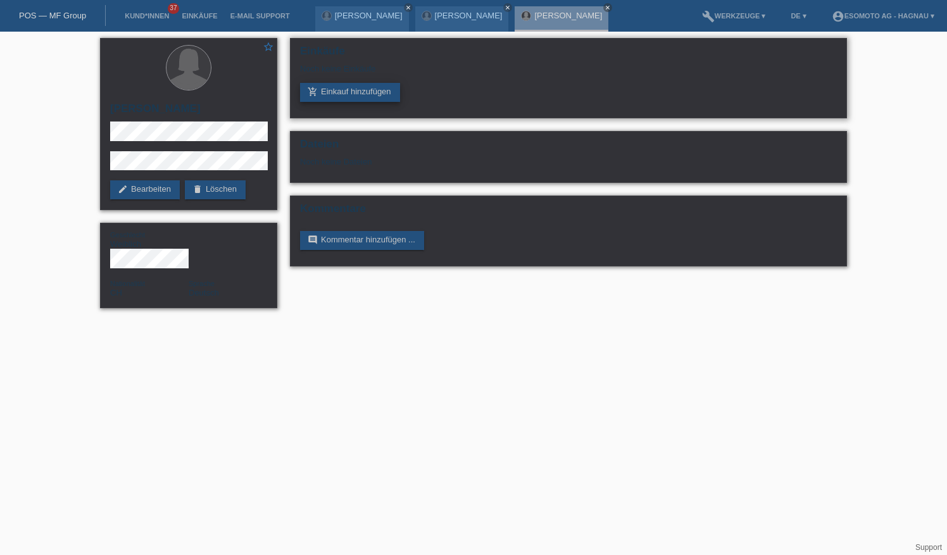
click at [376, 90] on link "add_shopping_cart Einkauf hinzufügen" at bounding box center [350, 92] width 100 height 19
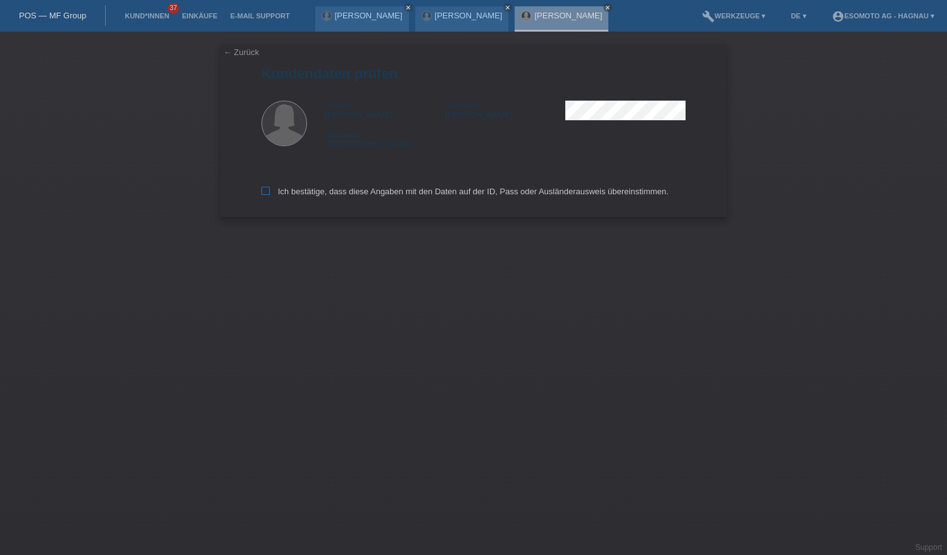
click at [266, 193] on icon at bounding box center [266, 191] width 8 height 8
click at [266, 193] on input "Ich bestätige, dass diese Angaben mit den Daten auf der ID, Pass oder Ausländer…" at bounding box center [266, 191] width 8 height 8
checkbox input "true"
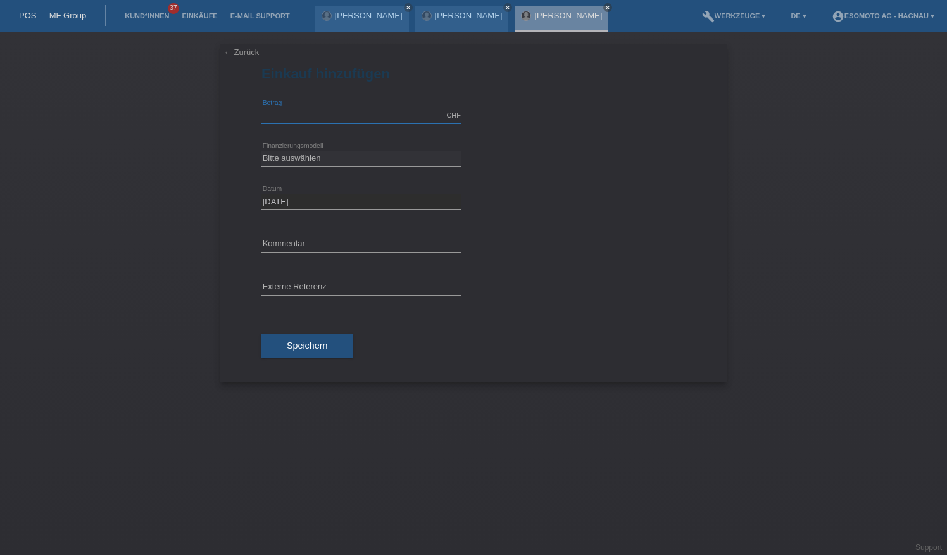
click at [298, 108] on input "text" at bounding box center [361, 116] width 199 height 16
click at [272, 115] on input "5400" at bounding box center [361, 116] width 199 height 16
click at [272, 117] on input "5530" at bounding box center [361, 116] width 199 height 16
type input "5530.00"
click at [317, 158] on select "Bitte auswählen Fixe Raten Kauf auf Rechnung mit Teilzahlungsoption" at bounding box center [361, 158] width 199 height 15
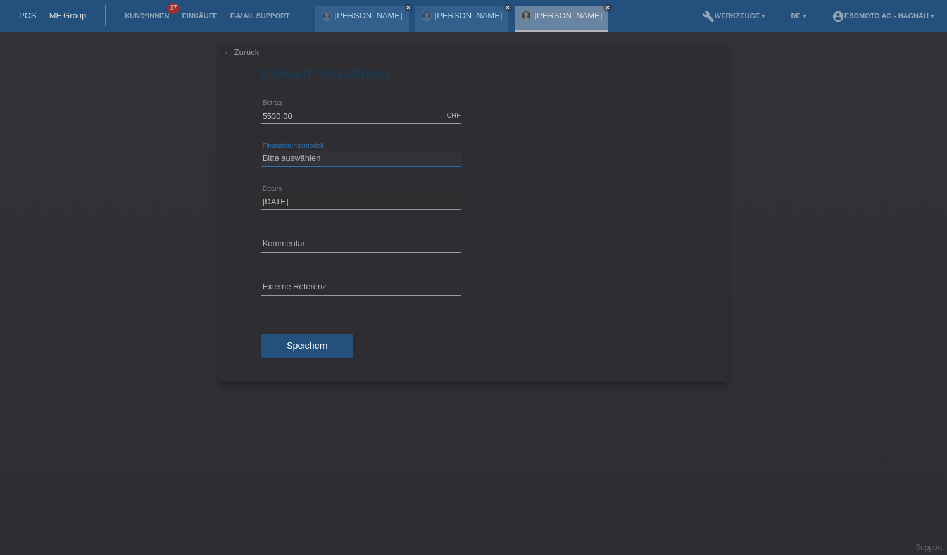
select select "69"
click at [262, 151] on select "Bitte auswählen Fixe Raten Kauf auf Rechnung mit Teilzahlungsoption" at bounding box center [361, 158] width 199 height 15
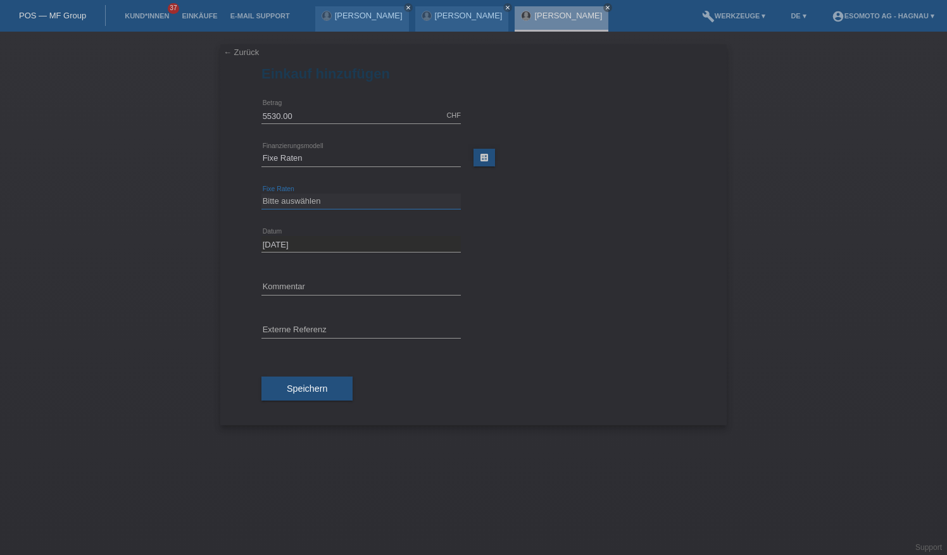
click at [319, 203] on select "Bitte auswählen 12 Raten 24 Raten 36 Raten 48 Raten" at bounding box center [361, 201] width 199 height 15
select select "140"
click at [262, 194] on select "Bitte auswählen 12 Raten 24 Raten 36 Raten 48 Raten" at bounding box center [361, 201] width 199 height 15
click at [300, 388] on span "Speichern" at bounding box center [307, 389] width 41 height 10
